Goal: Transaction & Acquisition: Purchase product/service

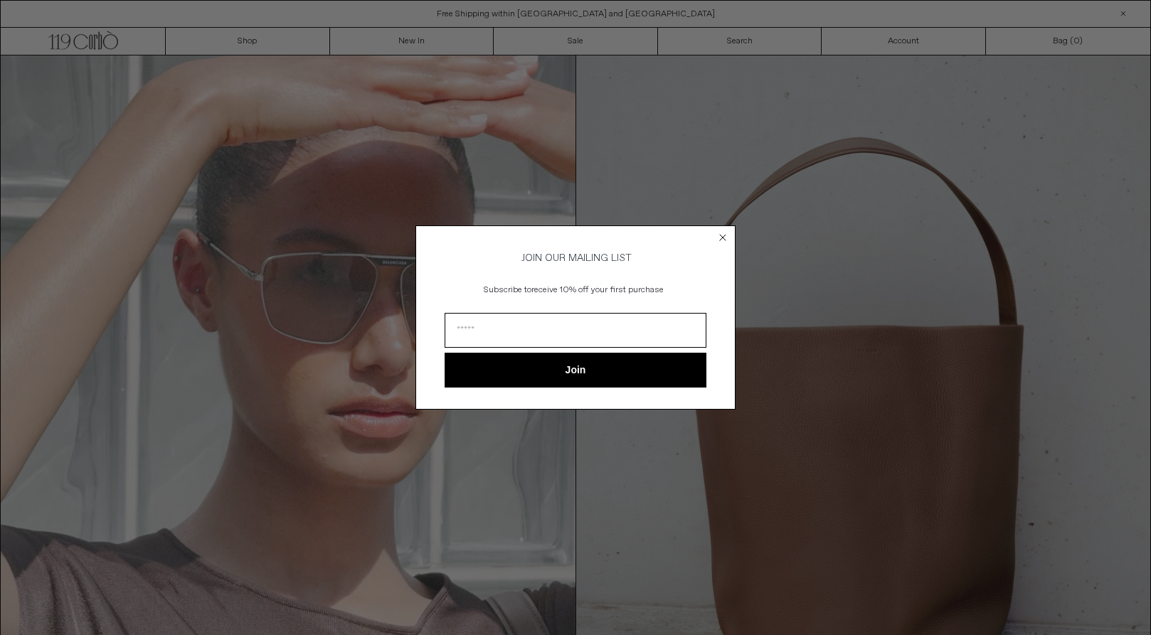
click at [725, 235] on icon "Close dialog" at bounding box center [723, 238] width 6 height 6
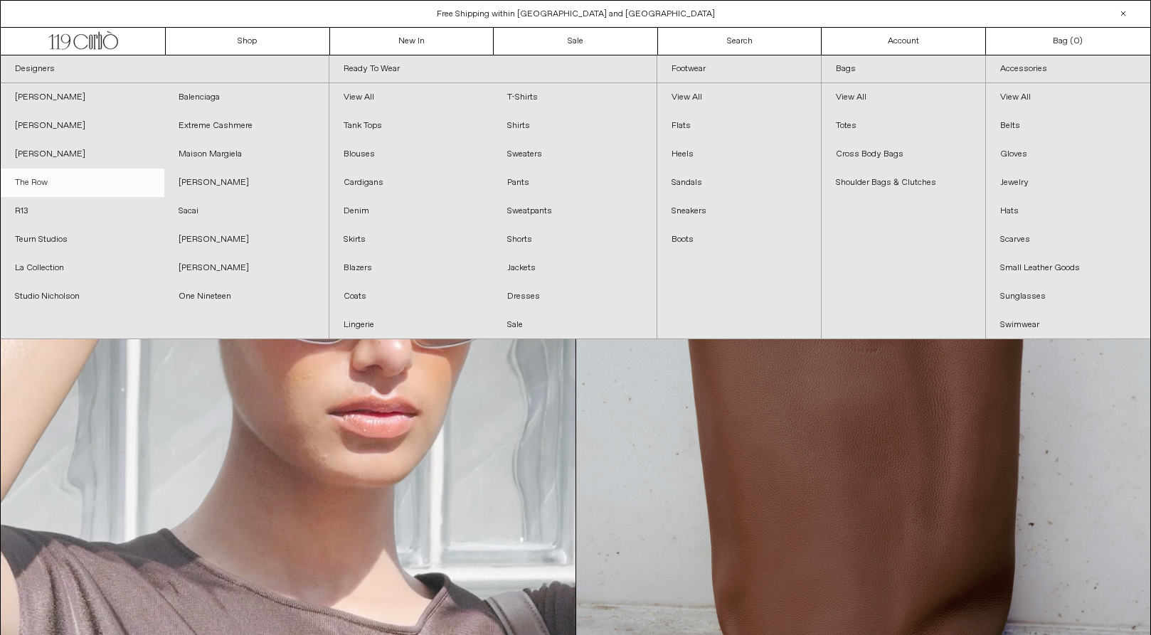
click at [34, 184] on link "The Row" at bounding box center [83, 183] width 164 height 28
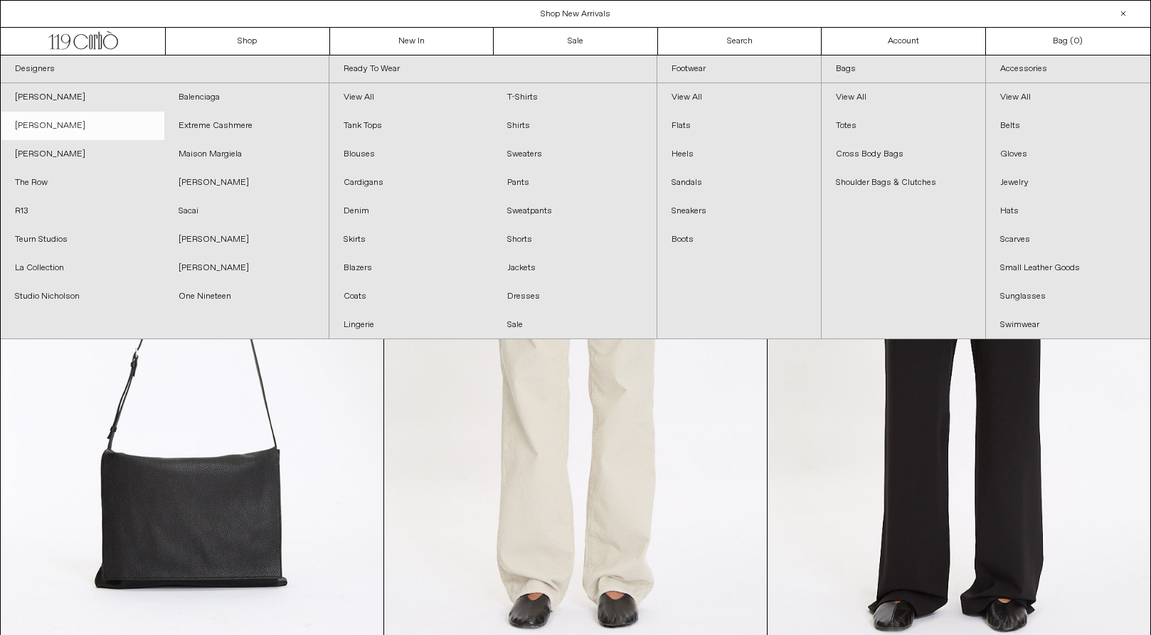
click at [63, 124] on link "[PERSON_NAME]" at bounding box center [83, 126] width 164 height 28
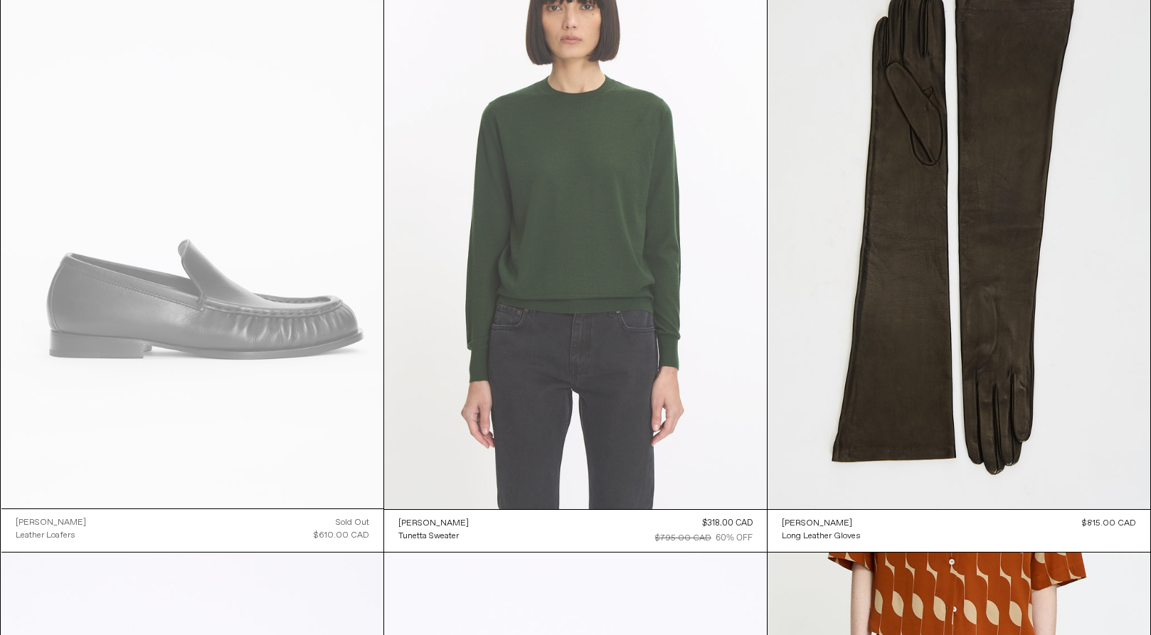
scroll to position [7546, 0]
click at [519, 322] on at bounding box center [575, 222] width 383 height 574
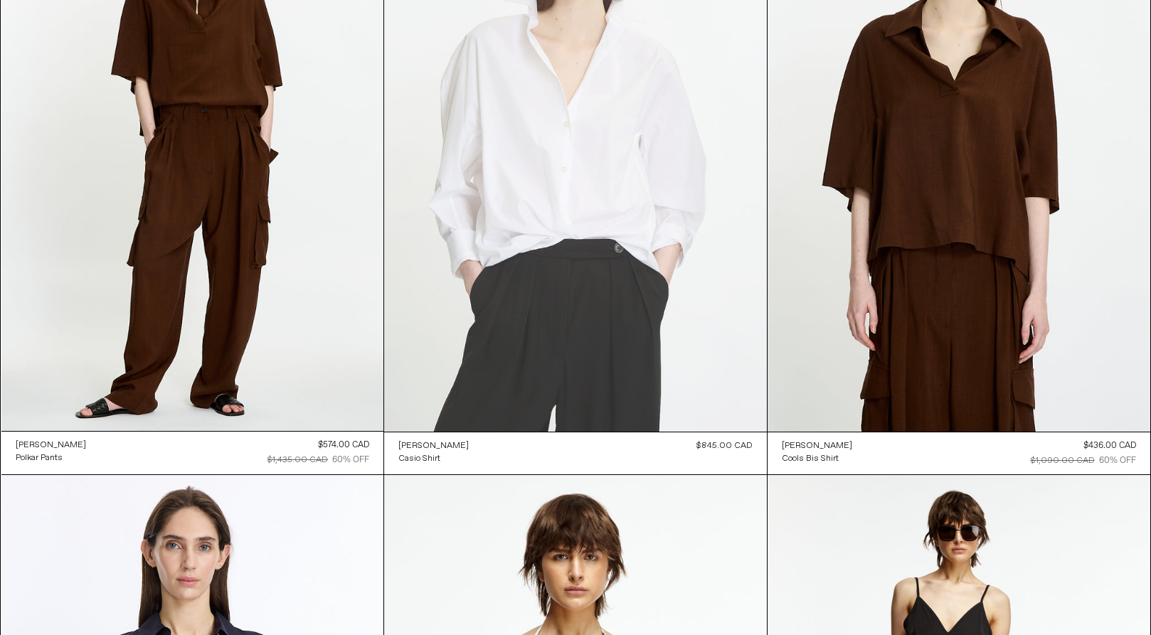
scroll to position [9397, 0]
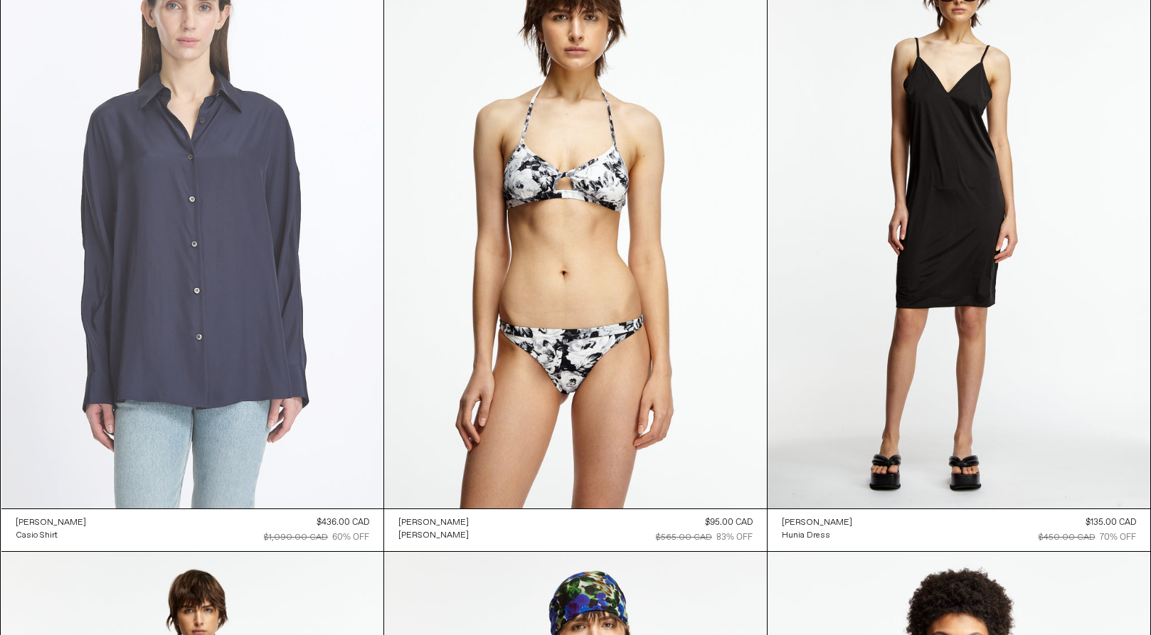
click at [164, 248] on at bounding box center [192, 221] width 383 height 573
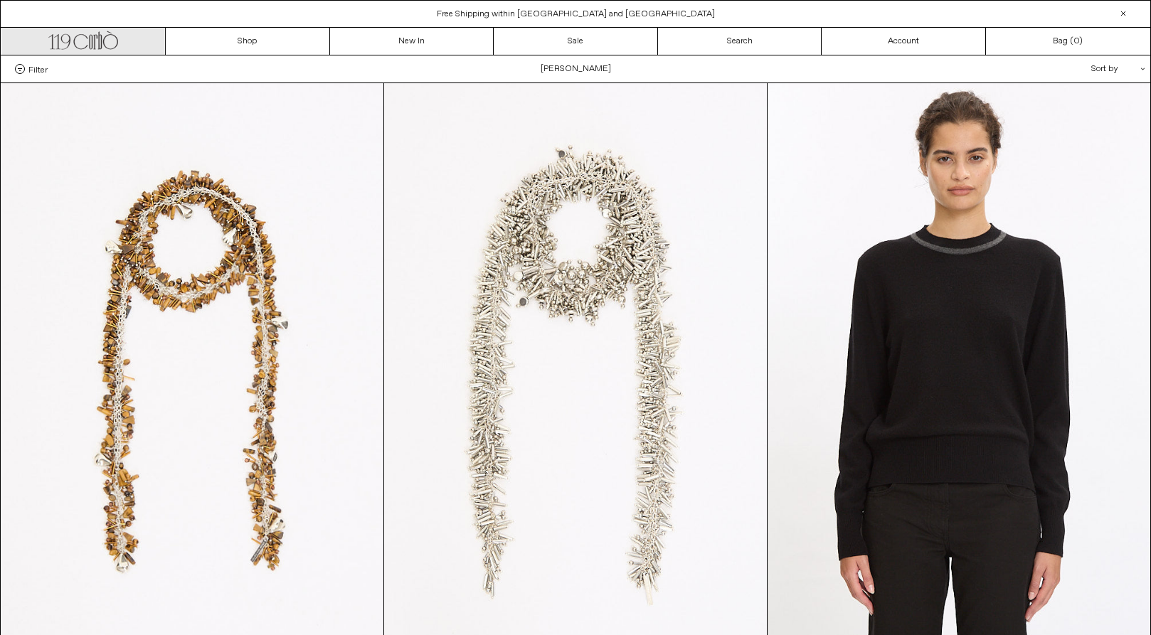
scroll to position [0, 0]
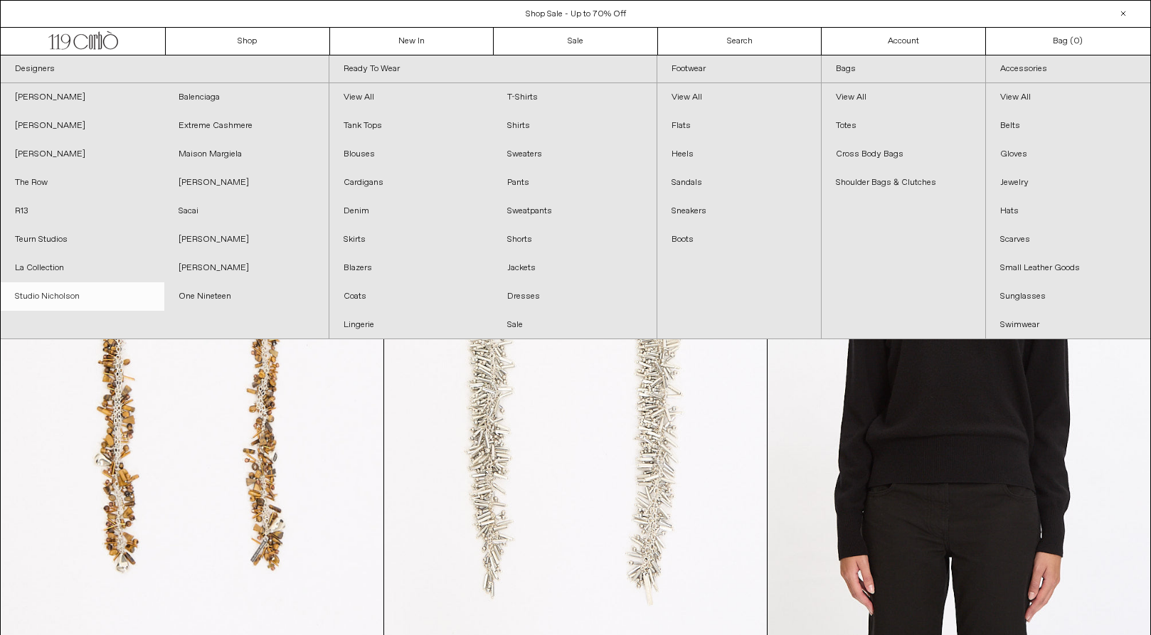
click at [53, 299] on link "Studio Nicholson" at bounding box center [83, 296] width 164 height 28
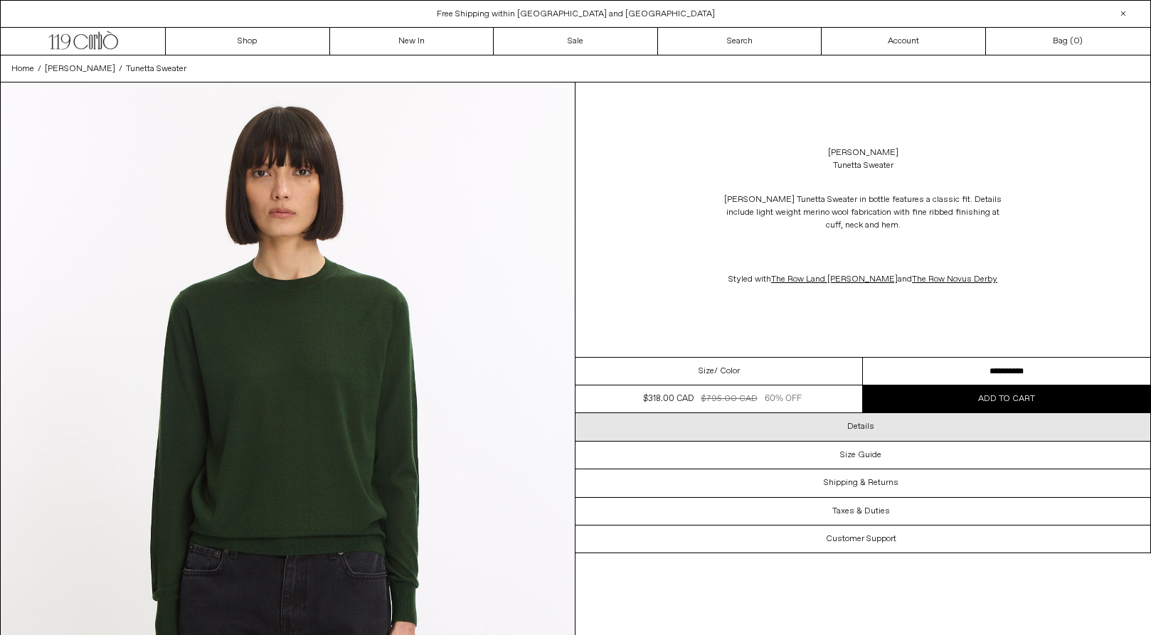
click at [810, 438] on div "Details" at bounding box center [863, 426] width 575 height 27
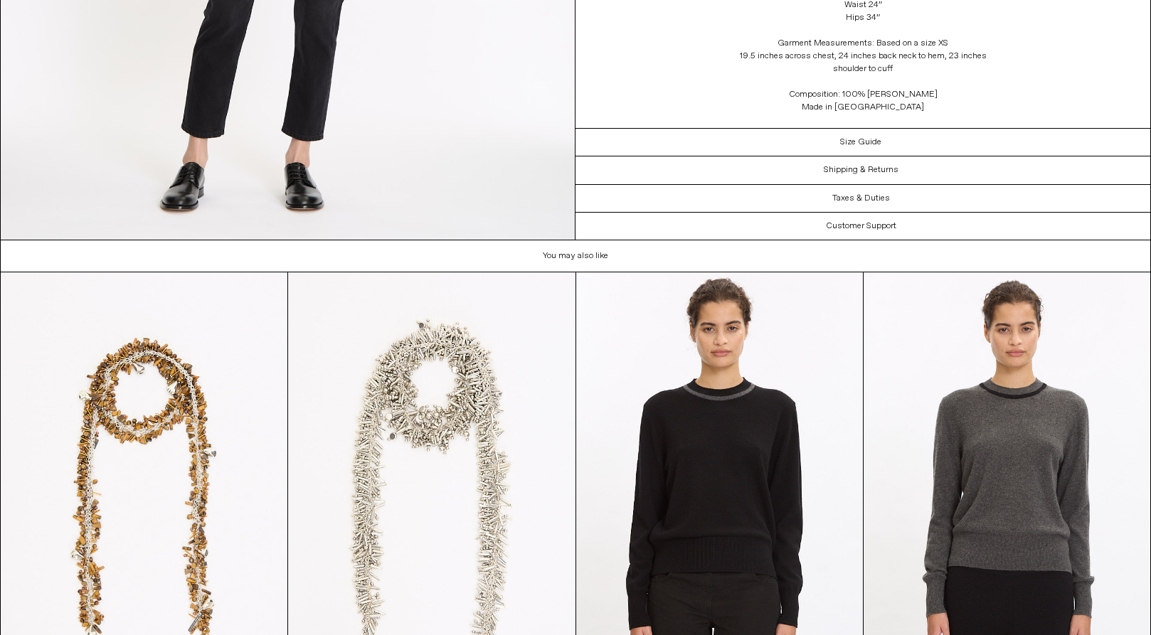
scroll to position [3448, 0]
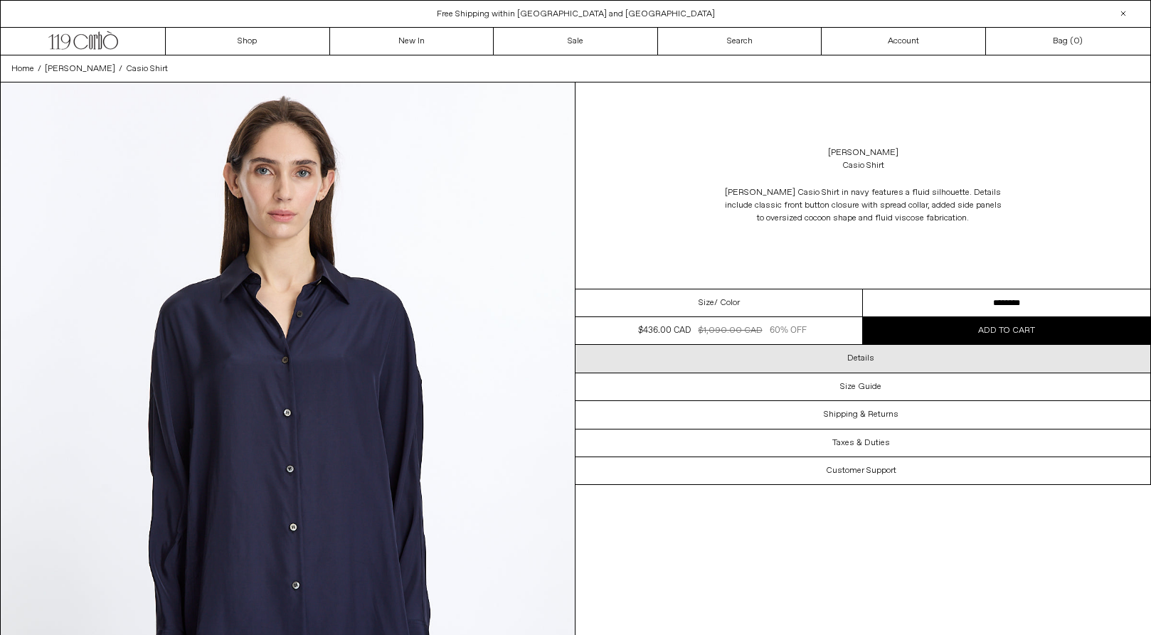
click at [733, 366] on div "Details" at bounding box center [863, 358] width 575 height 27
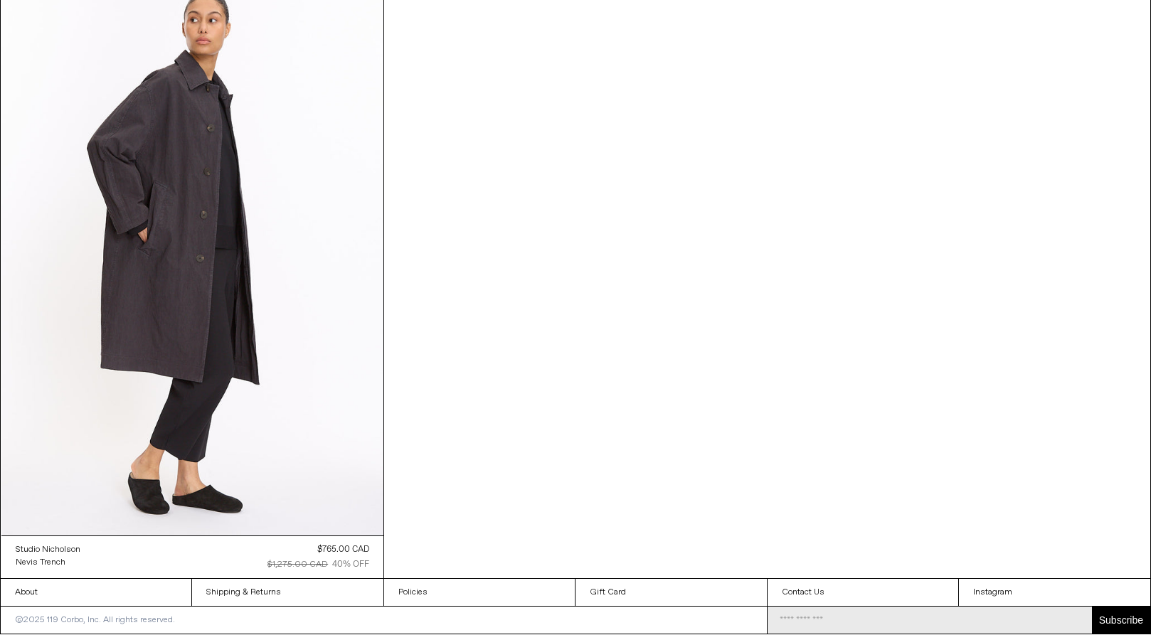
scroll to position [1355, 0]
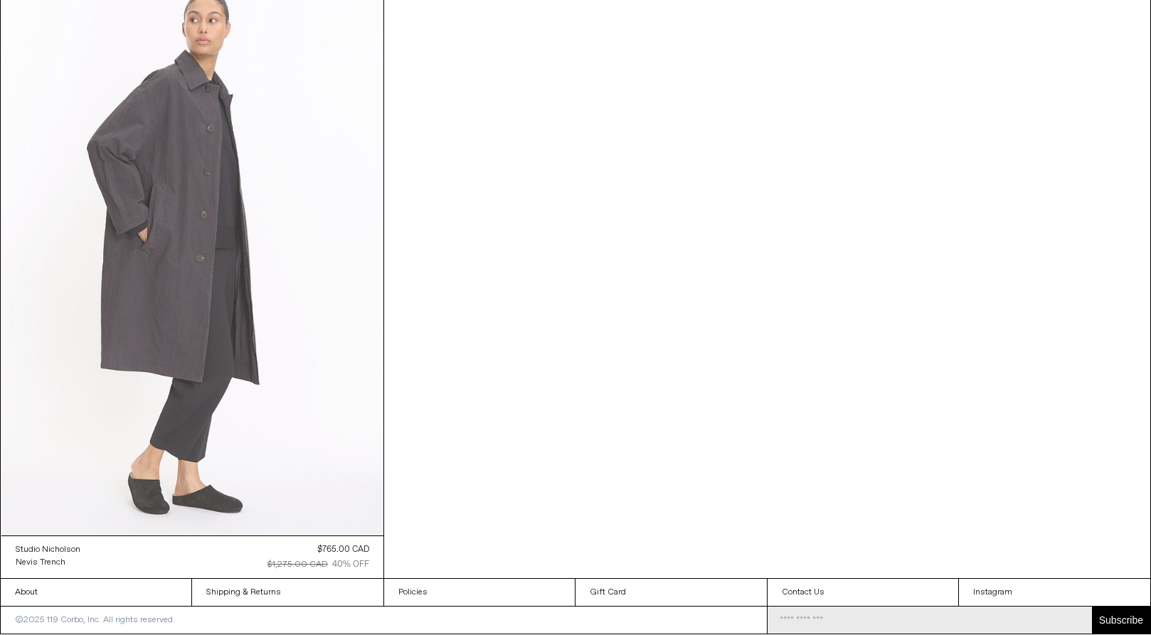
click at [248, 317] on at bounding box center [192, 248] width 383 height 573
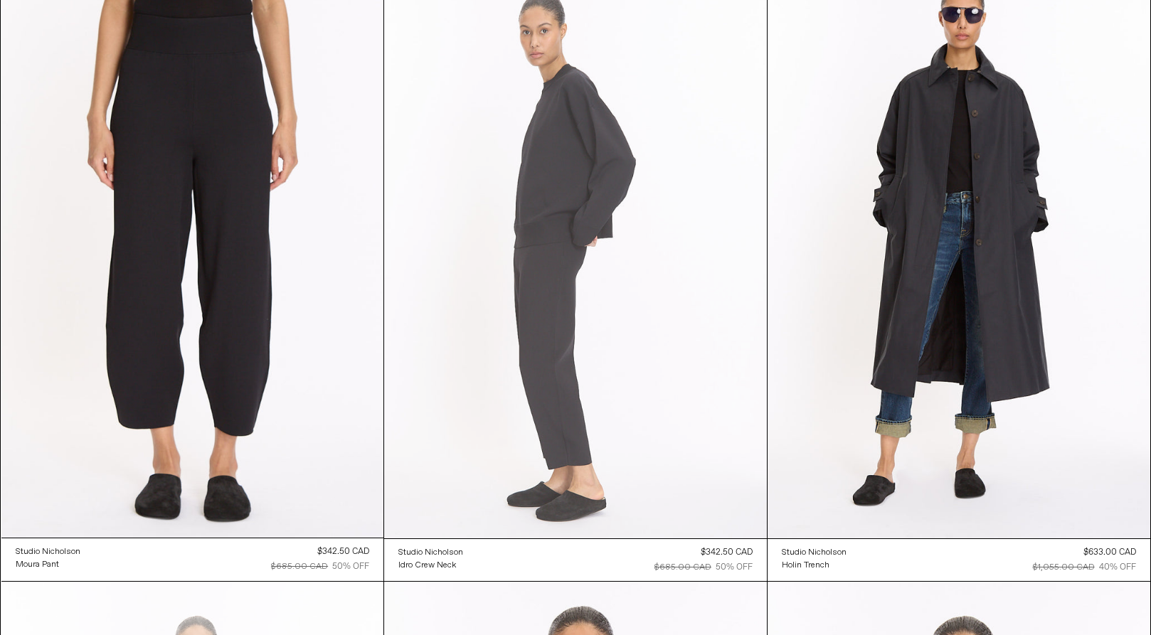
scroll to position [118, 0]
click at [474, 253] on at bounding box center [575, 252] width 383 height 574
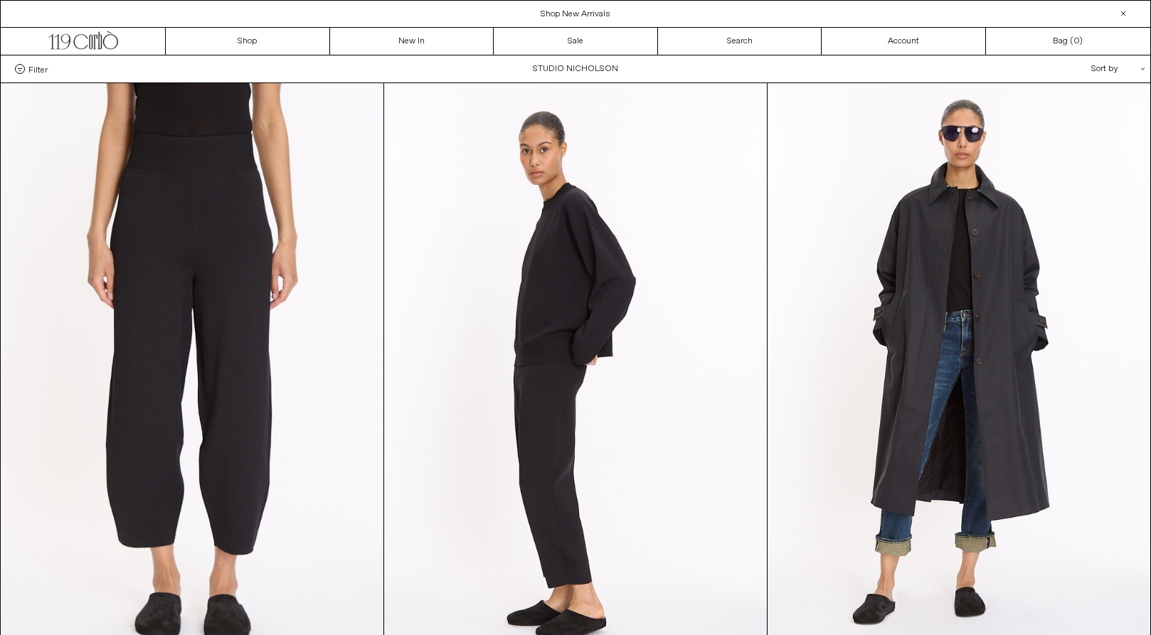
scroll to position [0, 0]
click at [870, 41] on link "Account" at bounding box center [904, 41] width 164 height 27
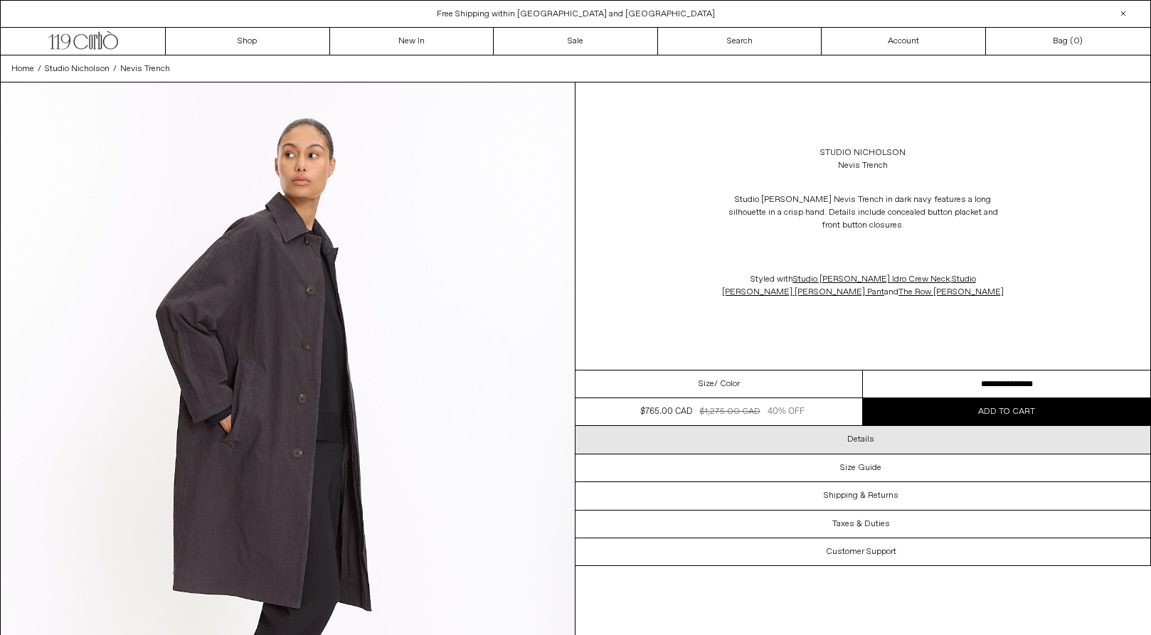
click at [787, 450] on div "Details" at bounding box center [863, 439] width 575 height 27
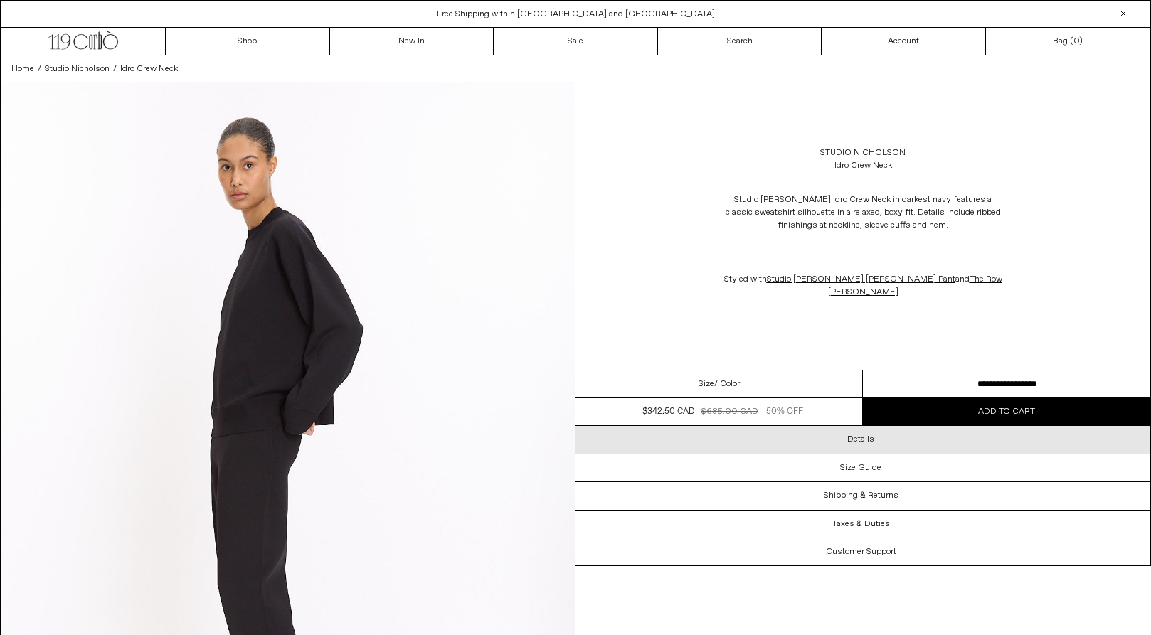
click at [741, 432] on div "Details" at bounding box center [863, 439] width 575 height 27
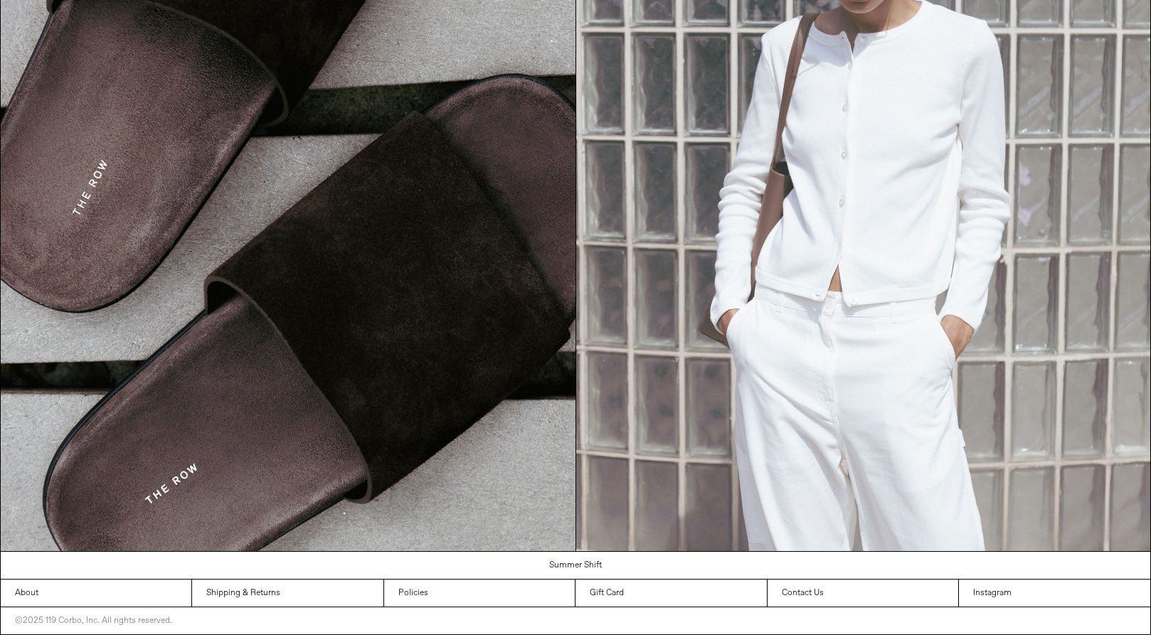
scroll to position [1749, 0]
click at [667, 202] on img at bounding box center [863, 190] width 575 height 722
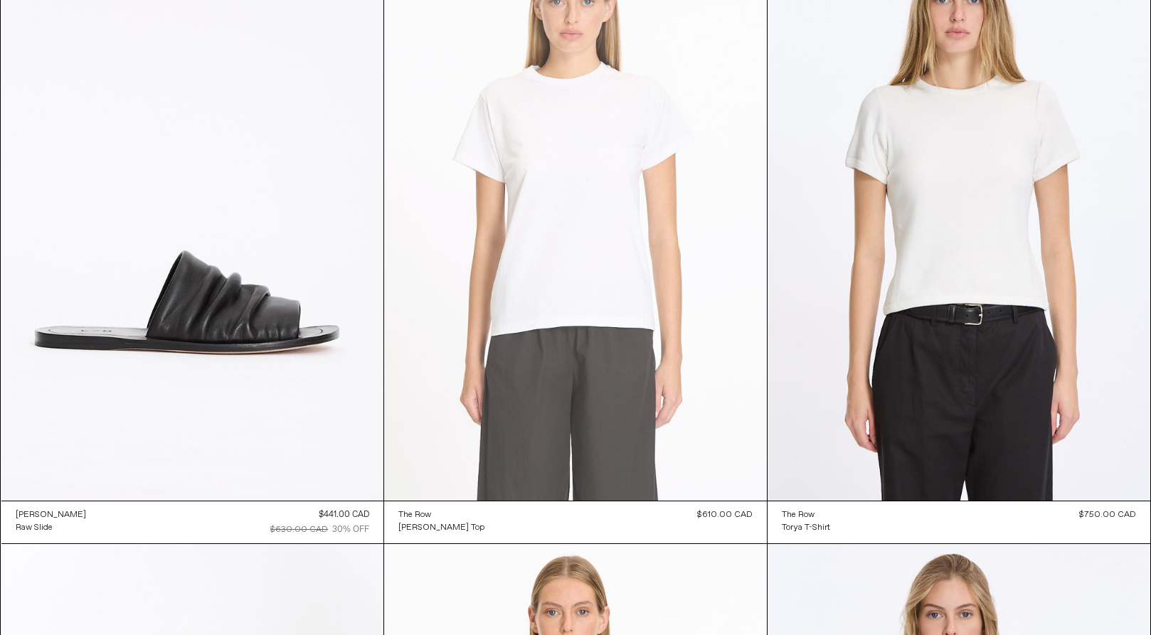
scroll to position [2585, 0]
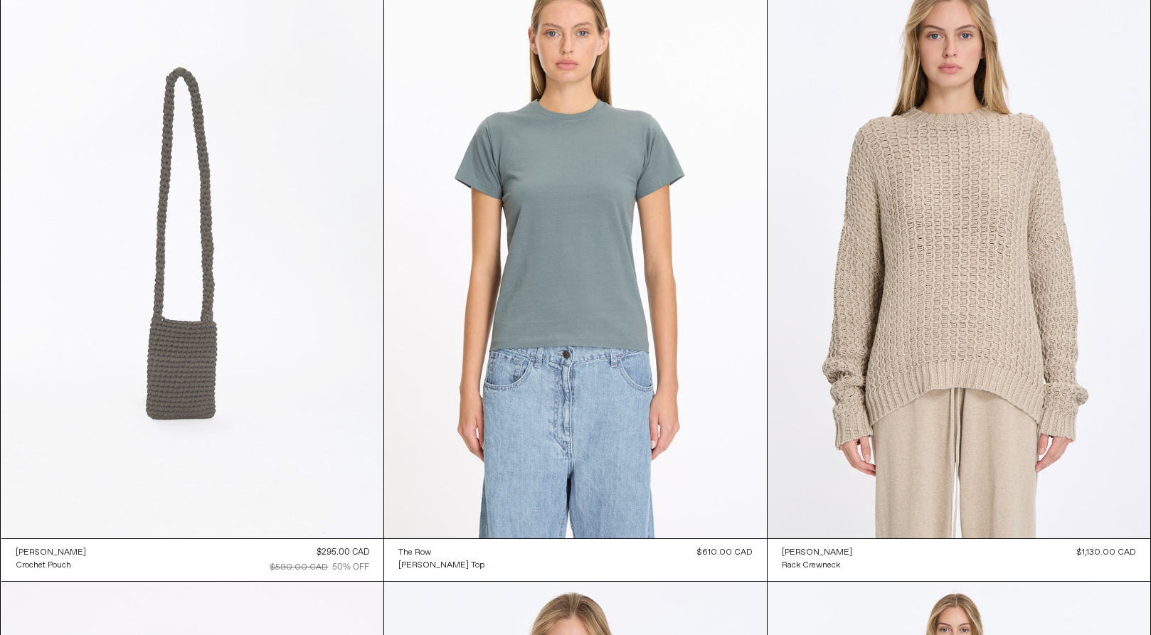
click at [185, 256] on at bounding box center [192, 251] width 383 height 573
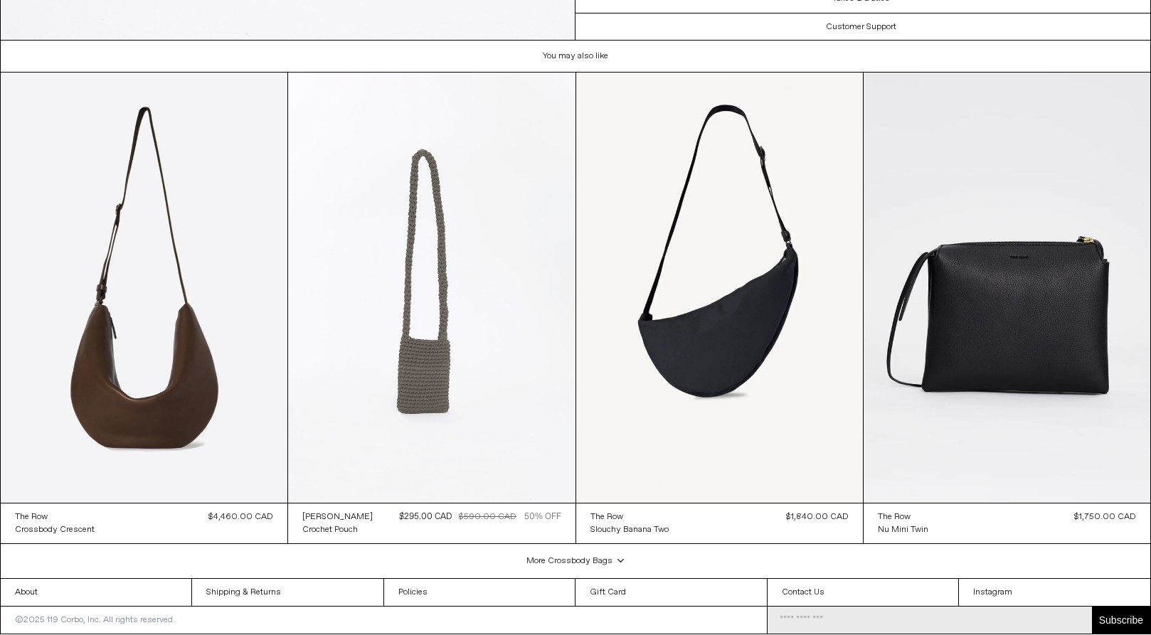
scroll to position [4352, 0]
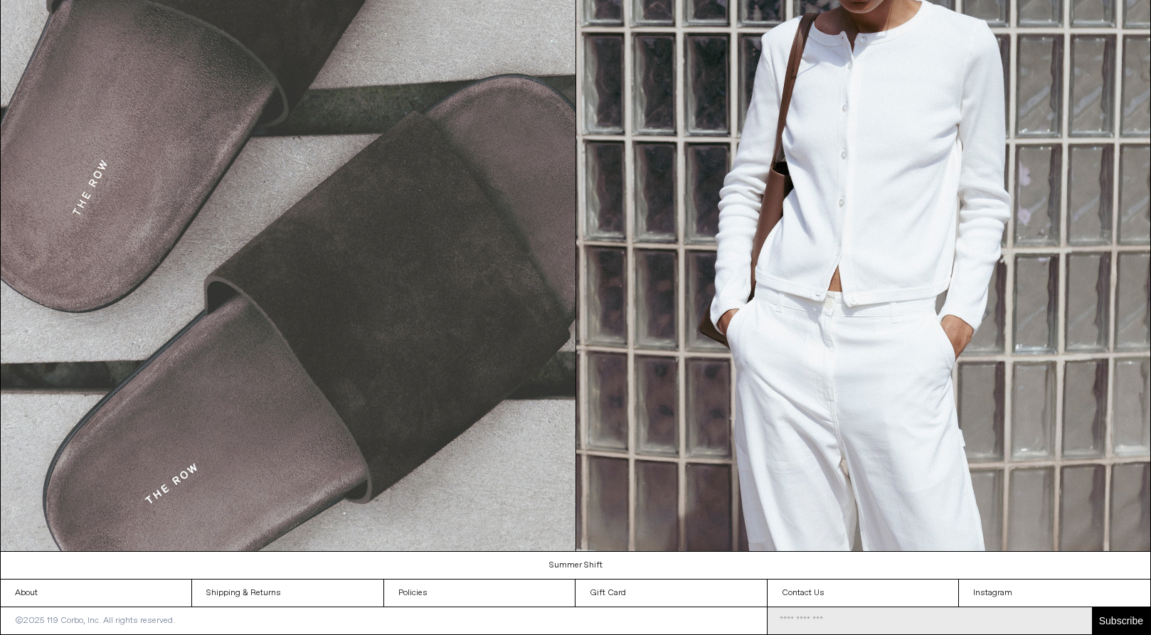
scroll to position [1749, 0]
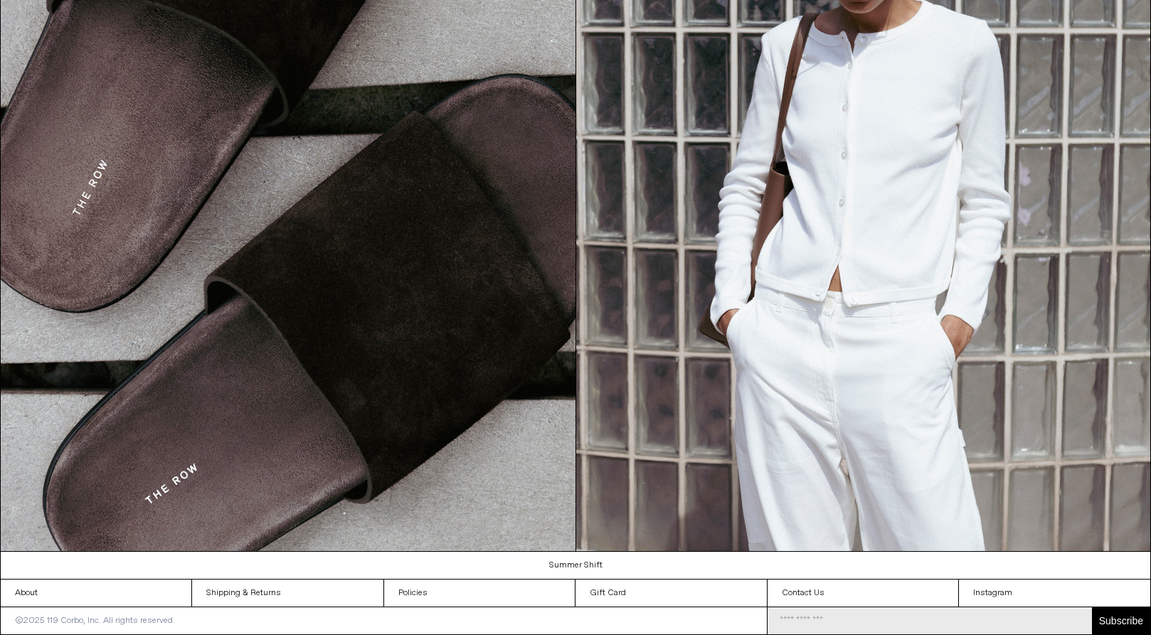
click at [810, 622] on input "Email Address" at bounding box center [930, 621] width 324 height 27
type input "**********"
click input "******" at bounding box center [0, 0] width 0 height 0
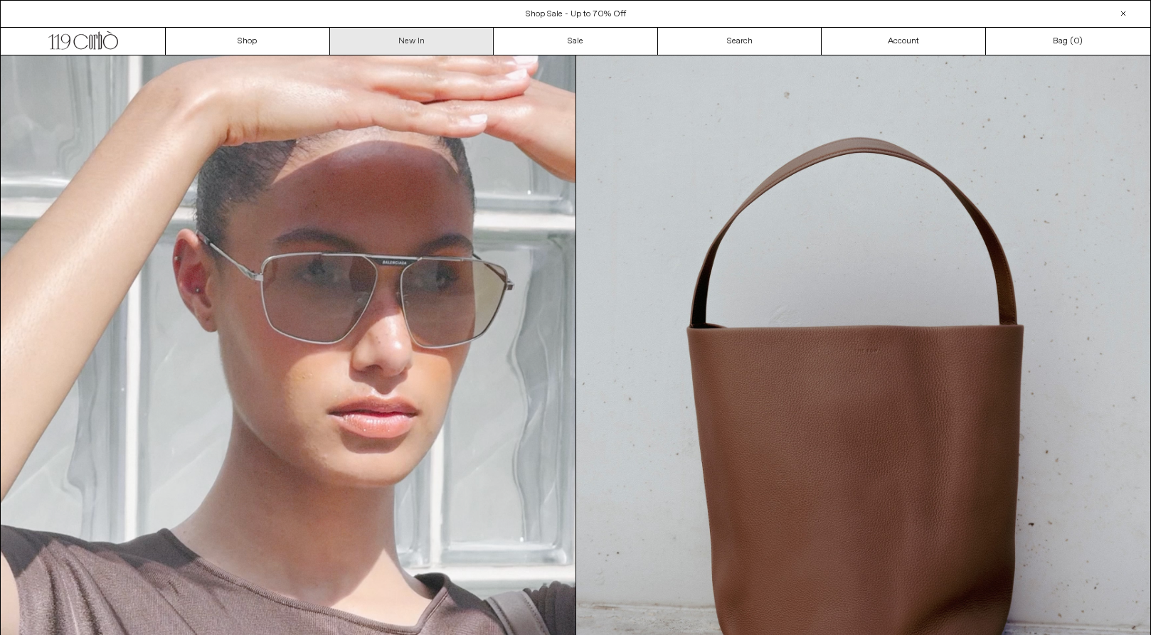
scroll to position [0, 0]
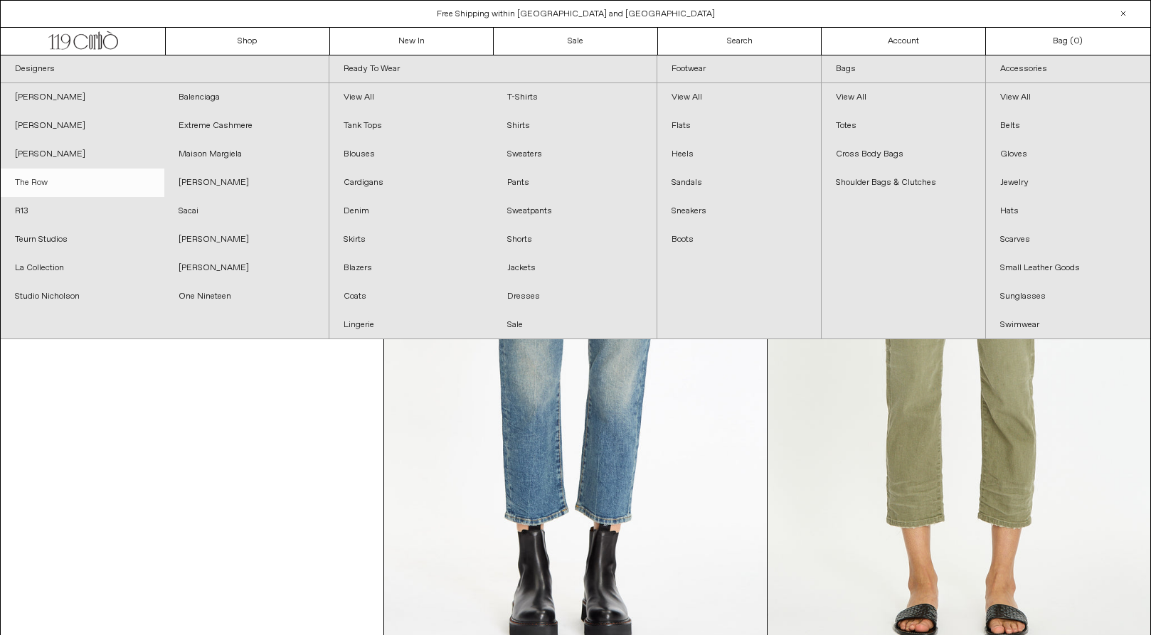
click at [28, 176] on link "The Row" at bounding box center [83, 183] width 164 height 28
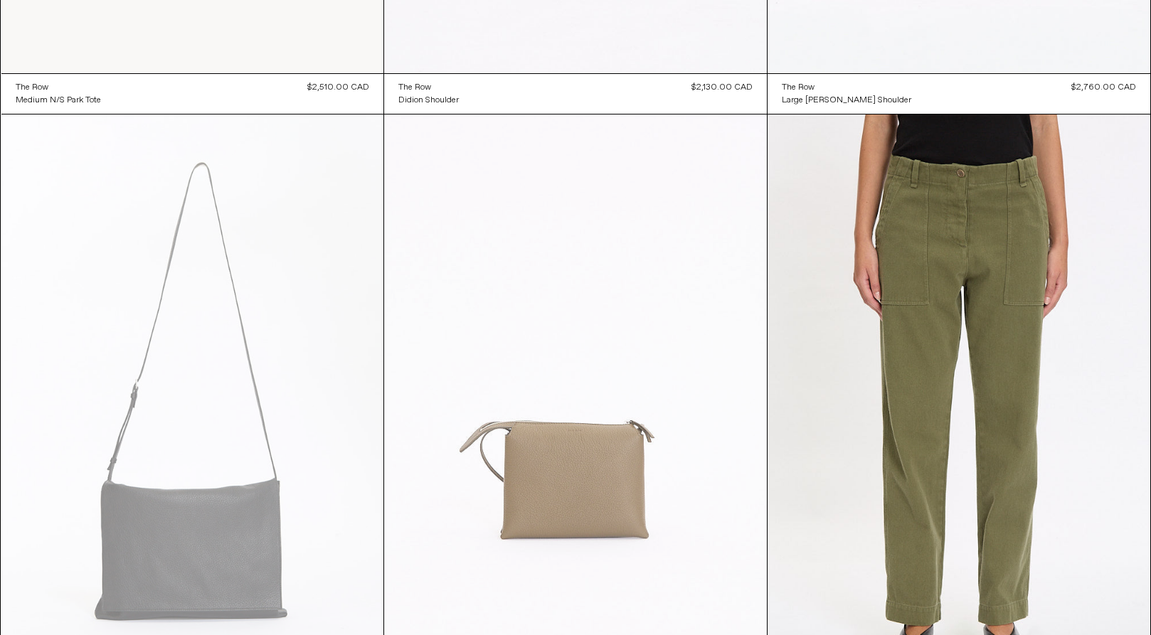
scroll to position [2432, 0]
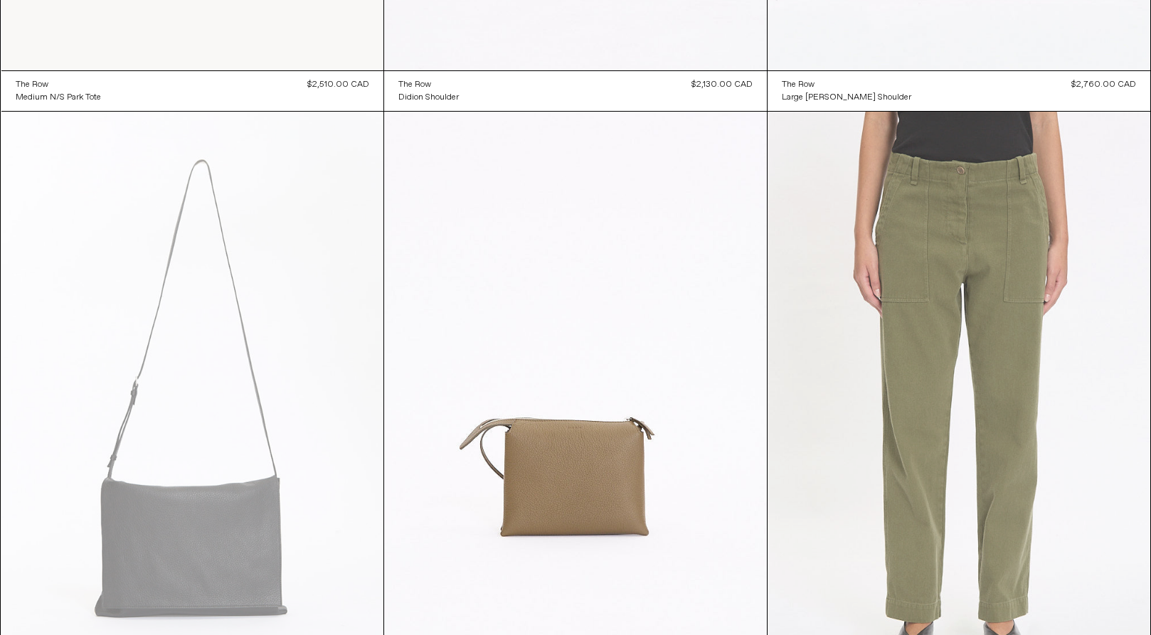
click at [906, 398] on at bounding box center [959, 399] width 383 height 574
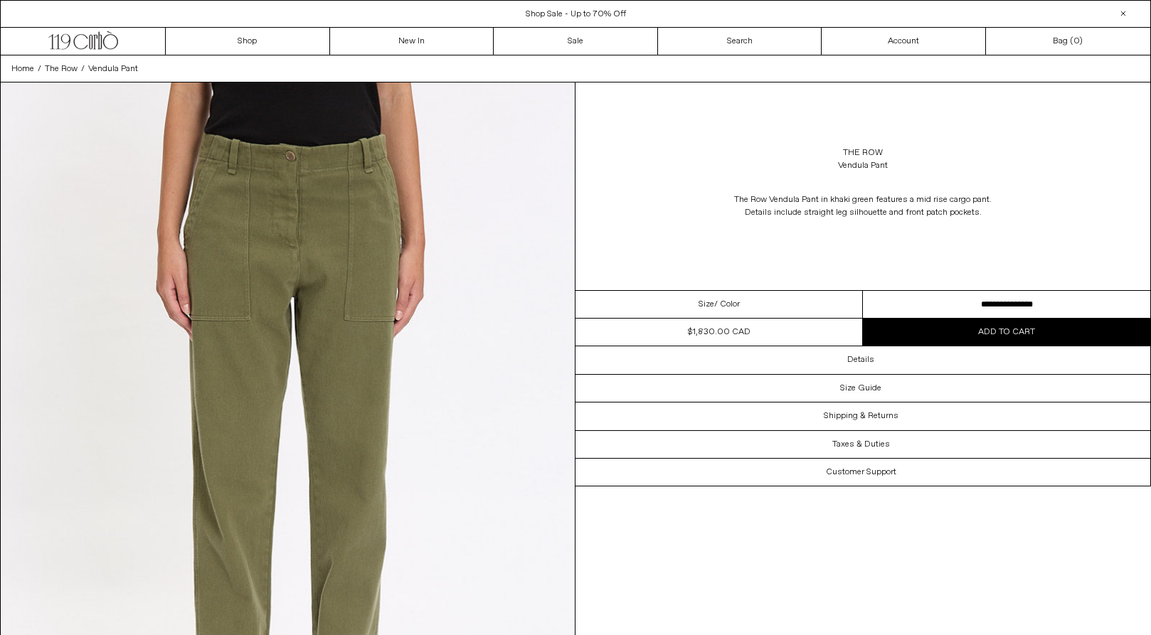
click at [905, 327] on button "Add to cart" at bounding box center [1006, 332] width 287 height 27
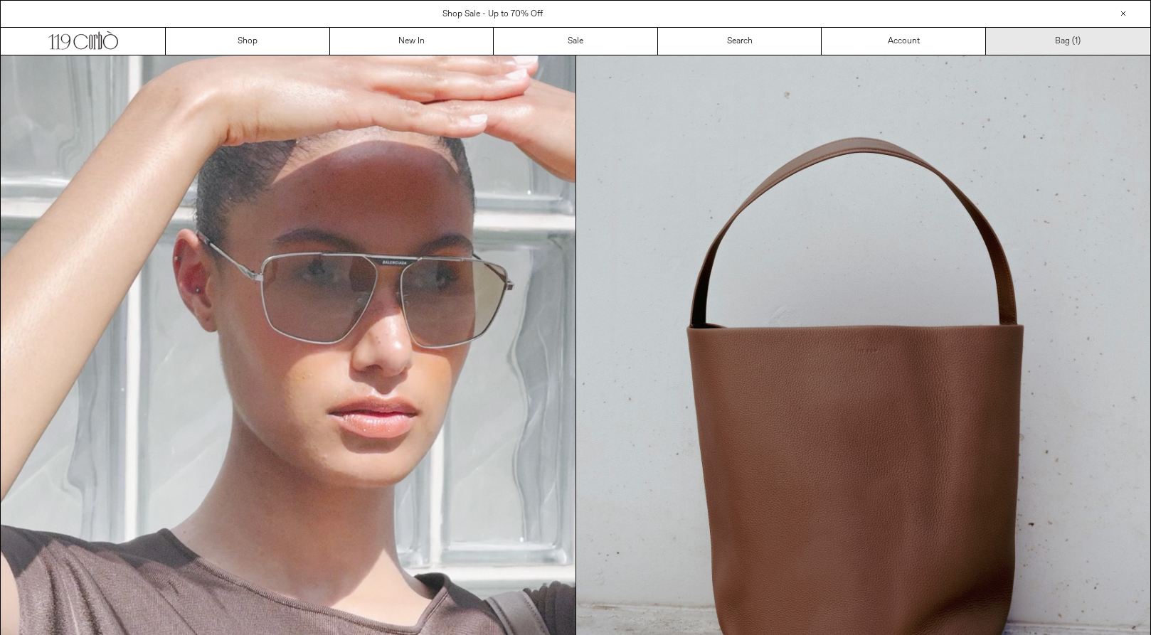
click at [1054, 43] on link "Bag ( 1 )" at bounding box center [1068, 41] width 164 height 27
